Goal: Complete application form: Complete application form

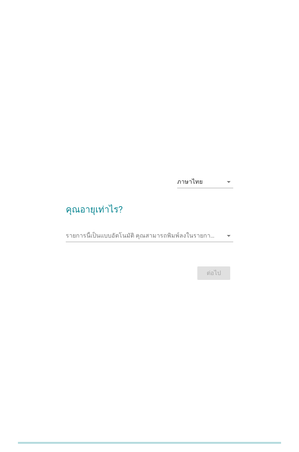
click at [222, 237] on input "รายการนี้เป็นแบบอัตโนมัติ คุณสามารถพิมพ์ลงในรายการนี้" at bounding box center [144, 236] width 157 height 12
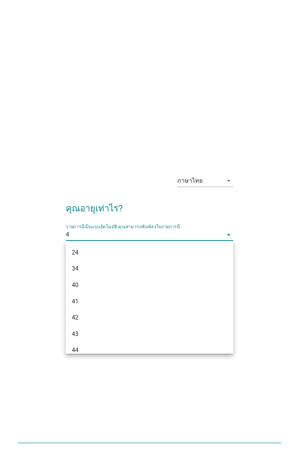
type input "42"
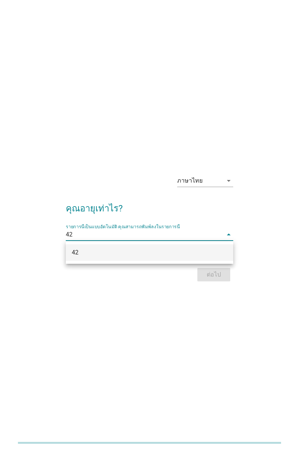
click at [230, 236] on icon "arrow_drop_down" at bounding box center [229, 234] width 9 height 9
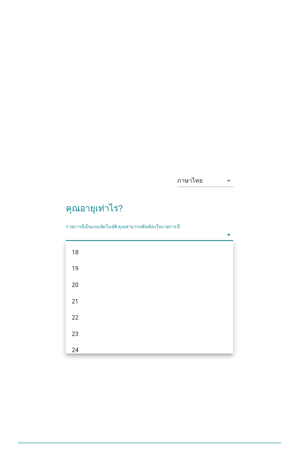
click at [231, 236] on icon "arrow_drop_down" at bounding box center [229, 234] width 9 height 9
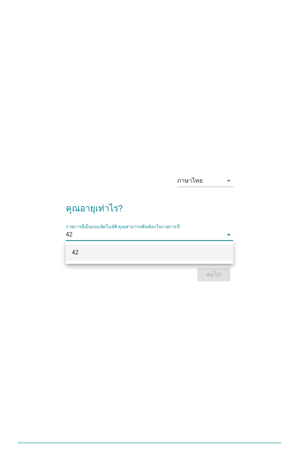
type input "42"
click at [215, 273] on div "ต่อไป" at bounding box center [150, 275] width 168 height 18
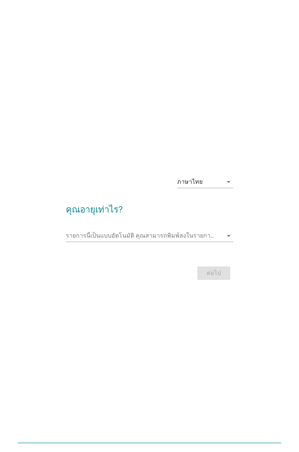
click at [211, 236] on input "รายการนี้เป็นแบบอัตโนมัติ คุณสามารถพิมพ์ลงในรายการนี้" at bounding box center [144, 236] width 157 height 12
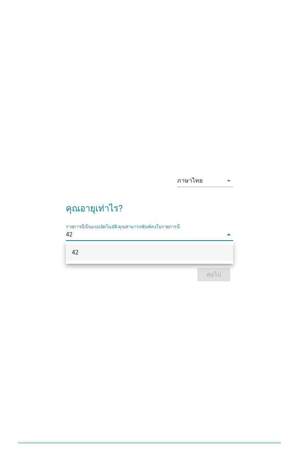
type input "42"
click at [277, 285] on div "ภาษาไทย arrow_drop_down คุณอายุเท่าไร? รายการนี้เป็นแบบอัตโนมัติ [PERSON_NAME]พ…" at bounding box center [149, 226] width 269 height 127
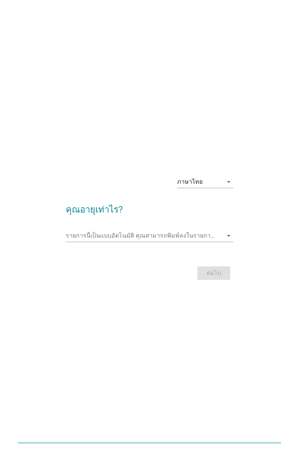
click at [222, 234] on input "รายการนี้เป็นแบบอัตโนมัติ คุณสามารถพิมพ์ลงในรายการนี้" at bounding box center [144, 236] width 157 height 12
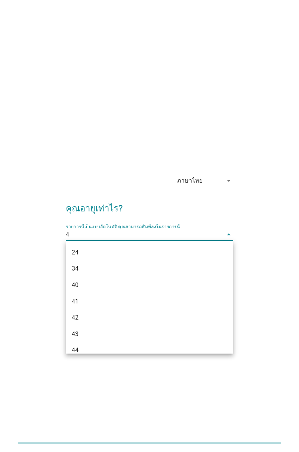
type input "42"
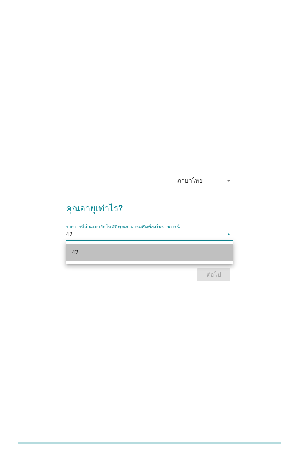
click at [79, 255] on div "42" at bounding box center [143, 252] width 143 height 9
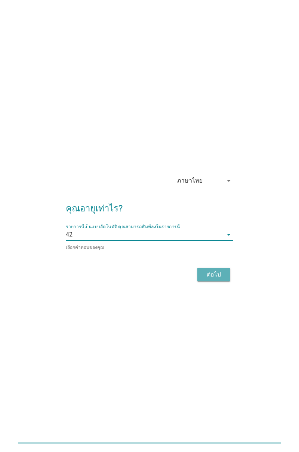
click at [222, 278] on div "ต่อไป" at bounding box center [214, 274] width 21 height 9
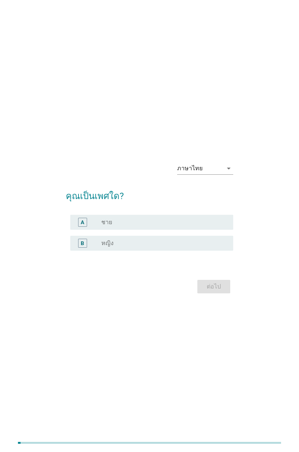
click at [82, 217] on div "A radio_button_unchecked ชาย" at bounding box center [151, 222] width 163 height 15
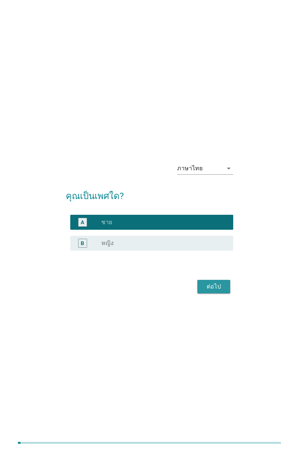
click at [215, 287] on div "ต่อไป" at bounding box center [214, 286] width 21 height 9
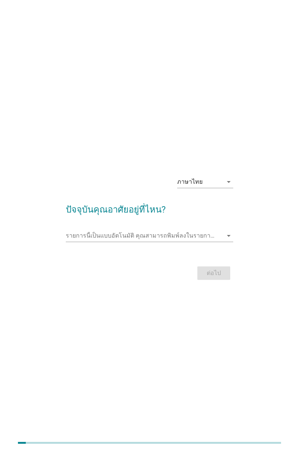
click at [222, 235] on input "รายการนี้เป็นแบบอัตโนมัติ คุณสามารถพิมพ์ลงในรายการนี้" at bounding box center [144, 236] width 157 height 12
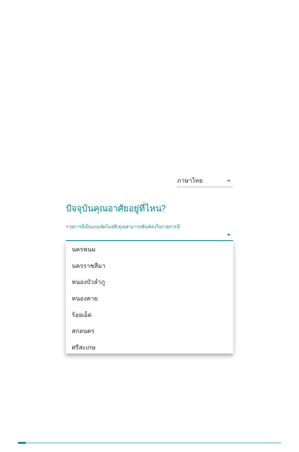
scroll to position [149, 0]
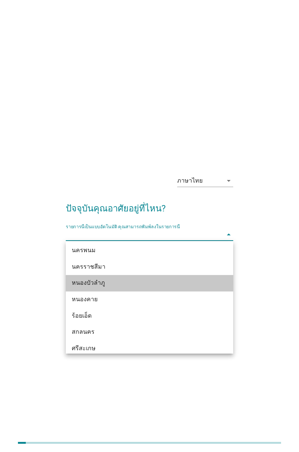
click at [81, 282] on div "หนองบัวลำภู" at bounding box center [143, 282] width 143 height 9
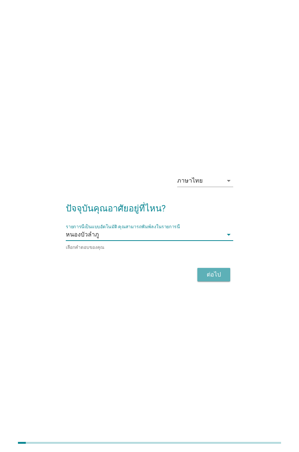
click at [217, 274] on div "ต่อไป" at bounding box center [214, 274] width 21 height 9
